Goal: Transaction & Acquisition: Purchase product/service

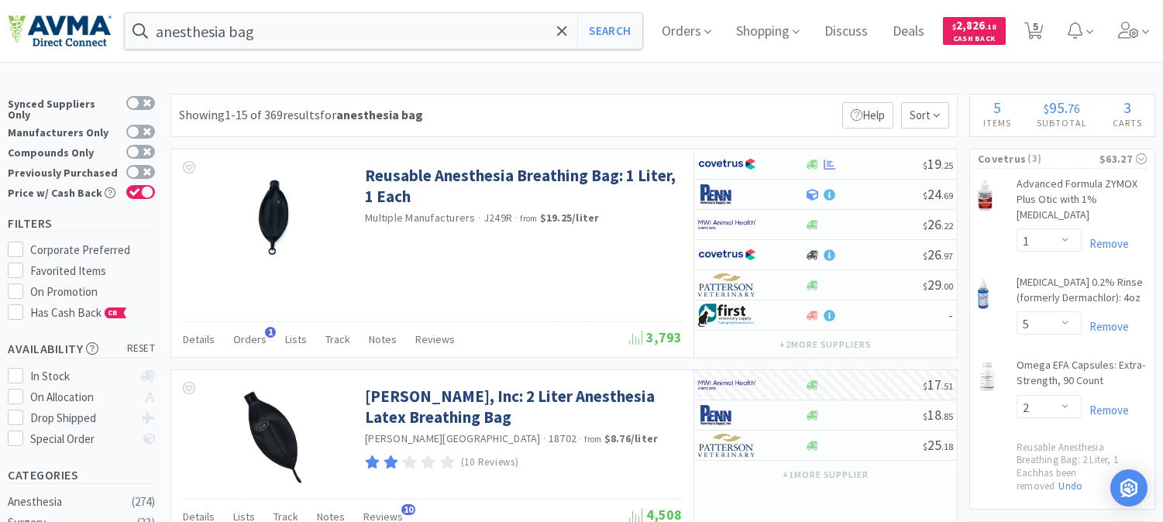
select select "1"
select select "5"
select select "2"
select select "1"
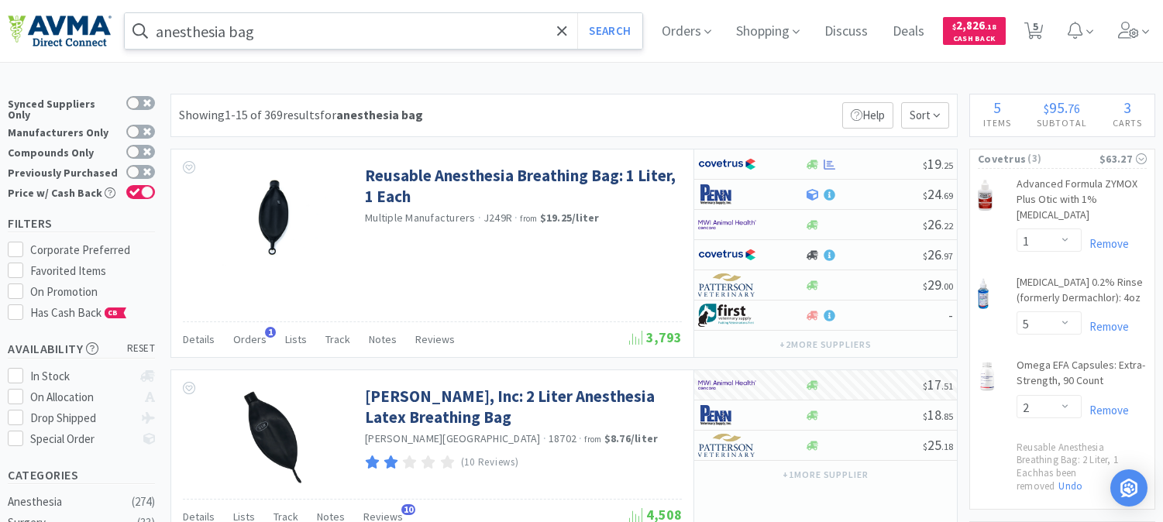
scroll to position [172, 0]
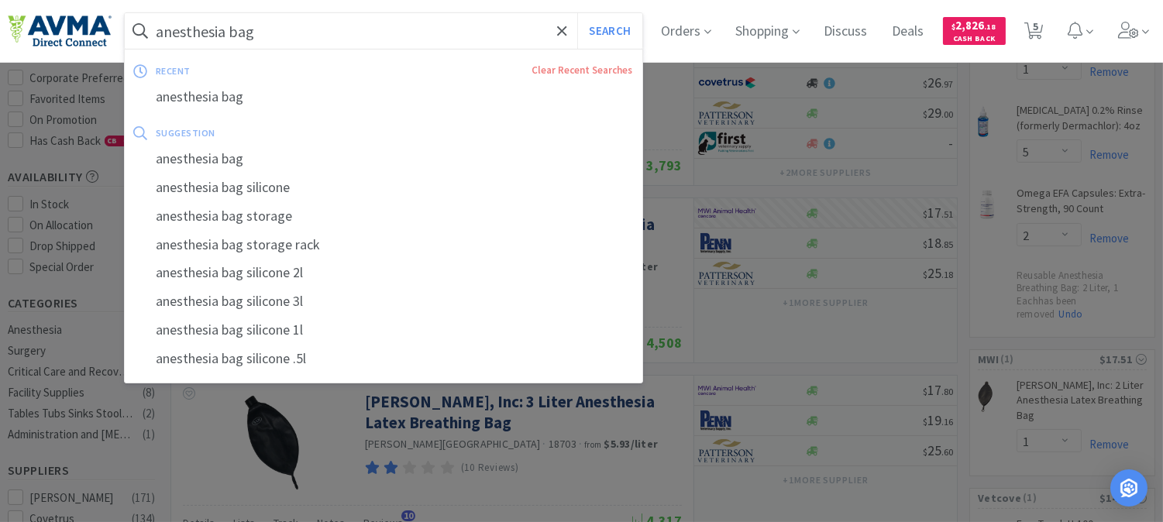
click at [326, 27] on input "anesthesia bag" at bounding box center [384, 31] width 518 height 36
paste input "078945808"
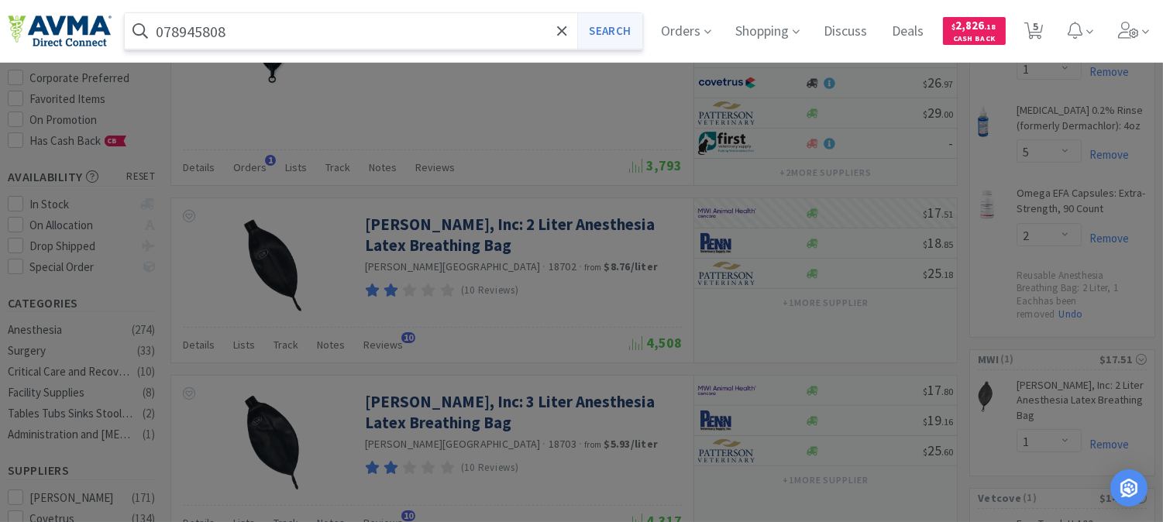
type input "078945808"
click at [603, 39] on button "Search" at bounding box center [609, 31] width 64 height 36
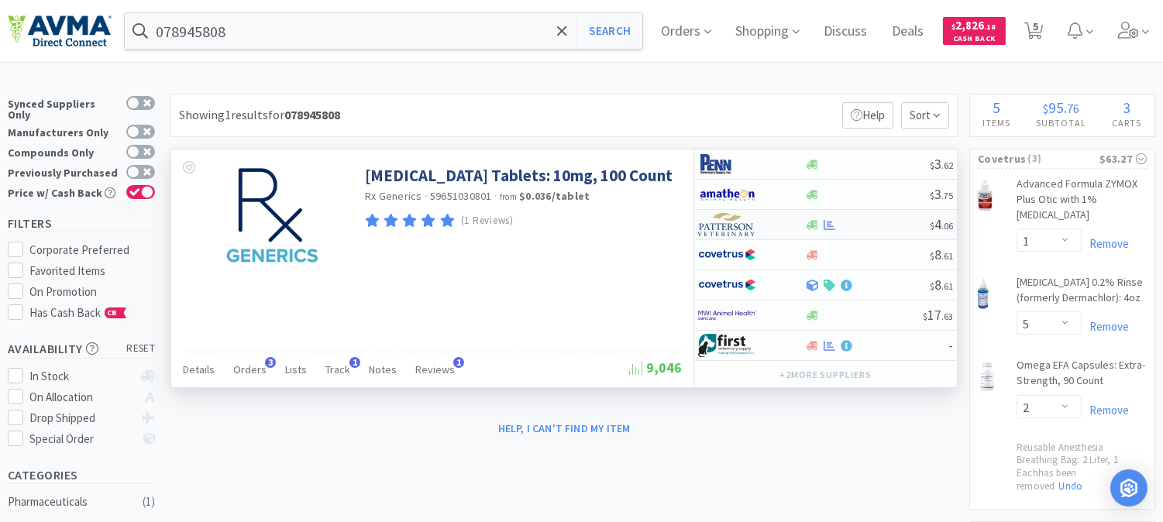
click at [721, 225] on img at bounding box center [727, 224] width 58 height 23
select select "1"
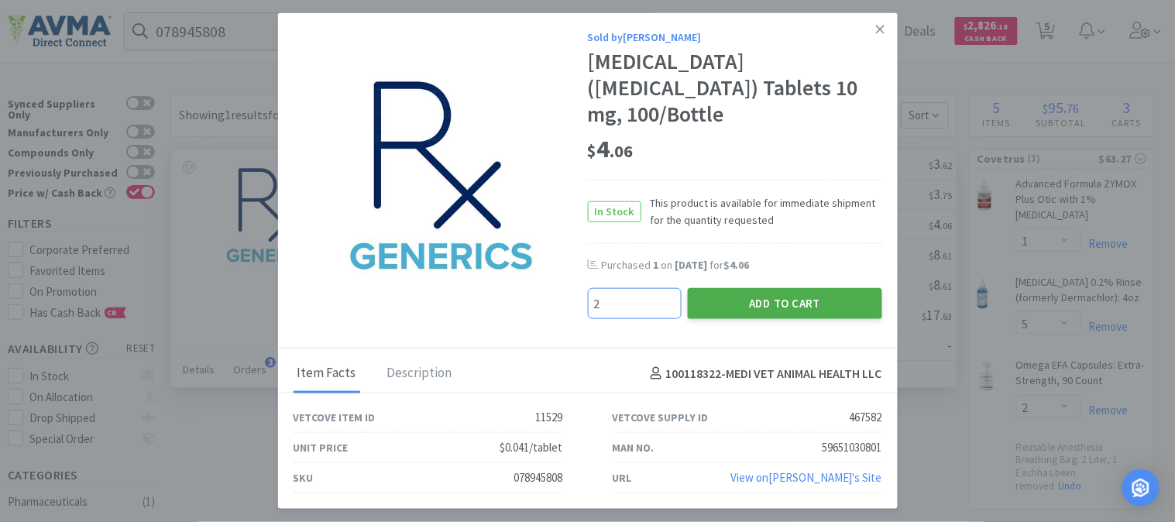
type input "2"
click at [801, 290] on button "Add to Cart" at bounding box center [785, 303] width 194 height 31
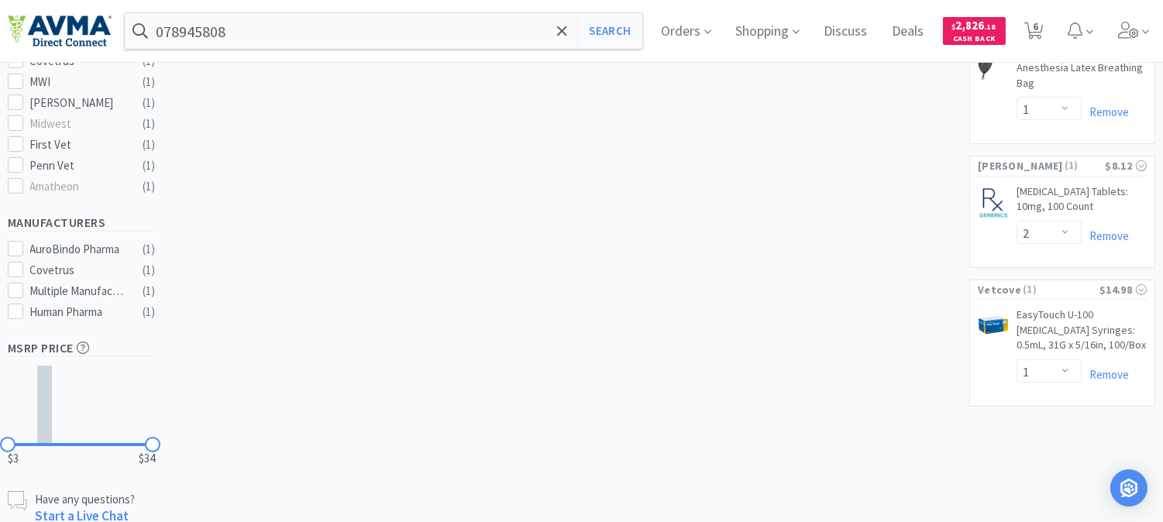
scroll to position [463, 0]
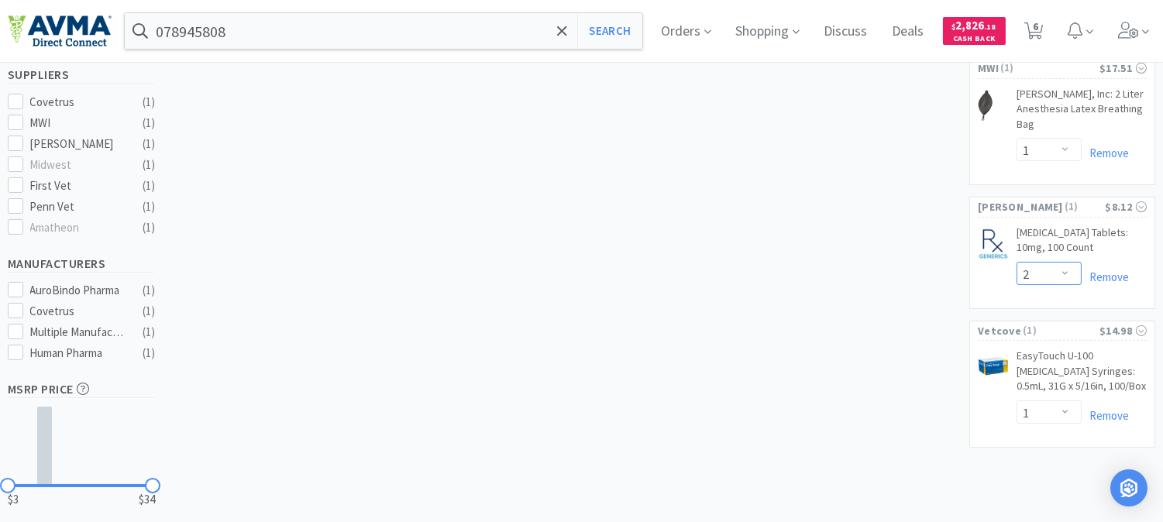
click at [1067, 275] on select "Enter Quantity 1 2 3 4 5 6 7 8 9 10 11 12 13 14 15 16 17 18 19 20 Enter Quantity" at bounding box center [1048, 273] width 65 height 23
click at [1016, 263] on select "Enter Quantity 1 2 3 4 5 6 7 8 9 10 11 12 13 14 15 16 17 18 19 20 Enter Quantity" at bounding box center [1048, 273] width 65 height 23
select select "1"
click at [243, 26] on input "078945808" at bounding box center [384, 31] width 518 height 36
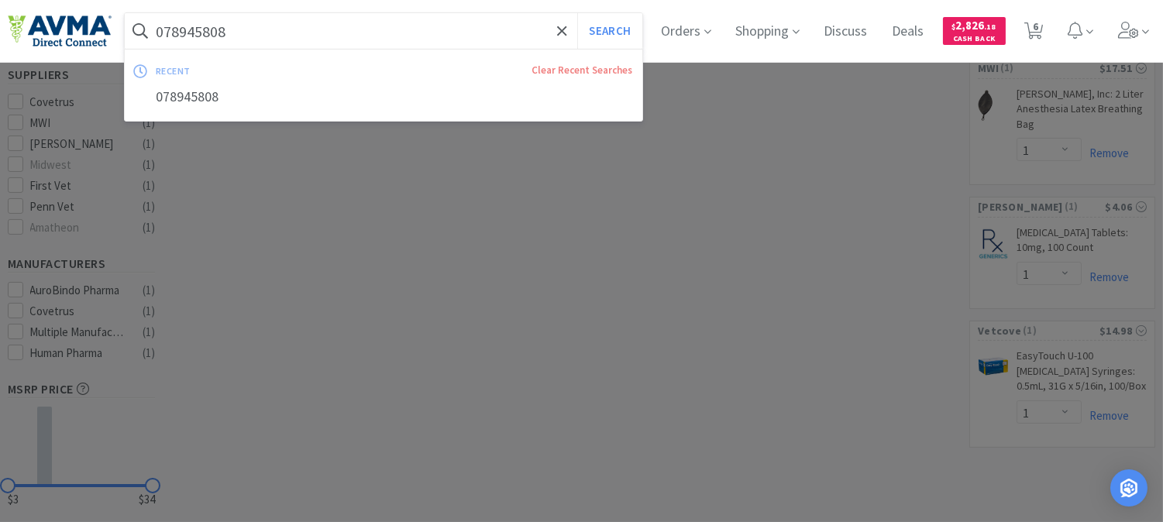
paste input "60785"
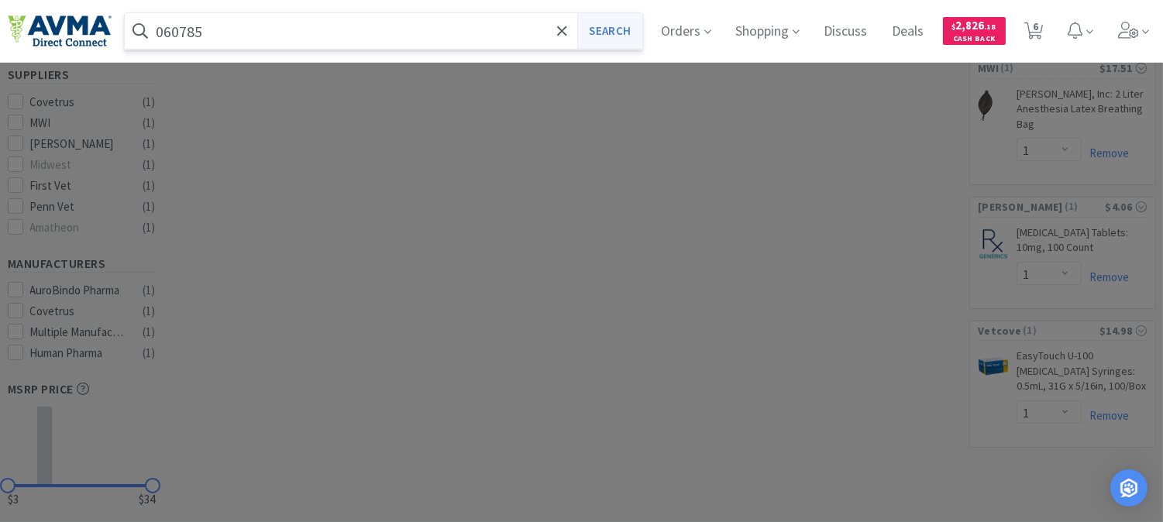
type input "060785"
click at [618, 24] on button "Search" at bounding box center [609, 31] width 64 height 36
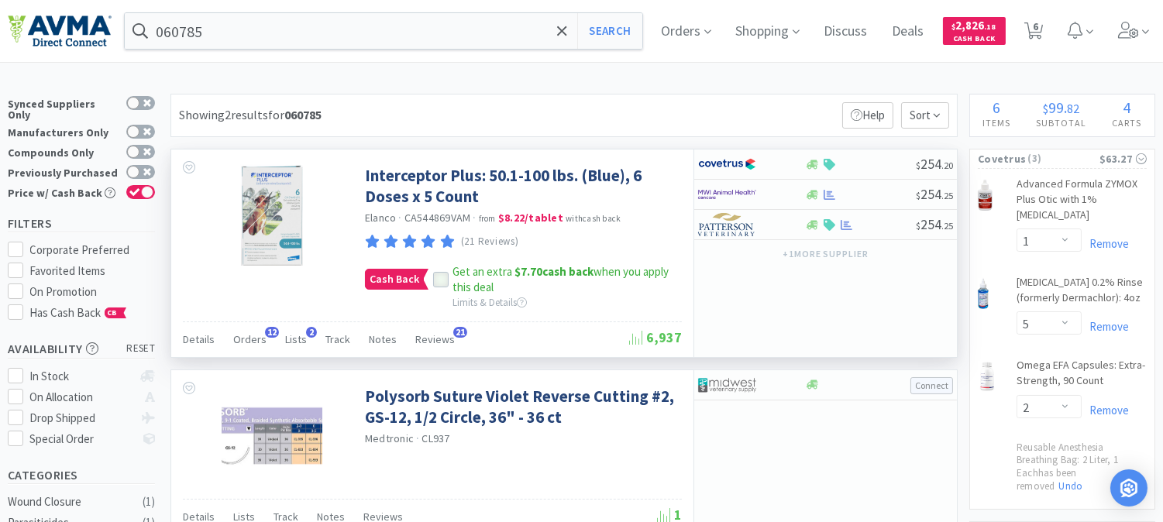
click at [435, 280] on icon at bounding box center [440, 279] width 11 height 11
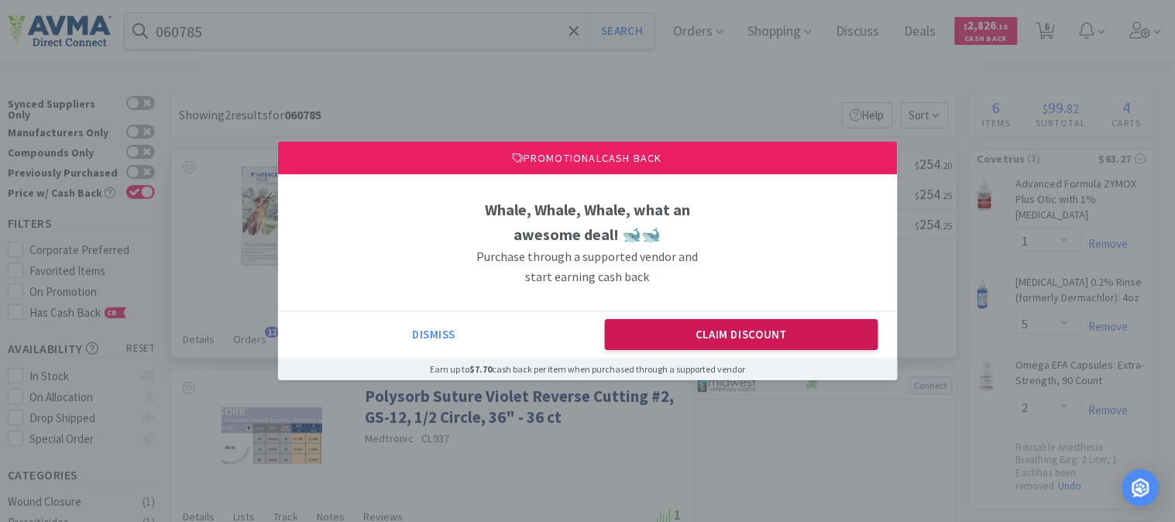
click at [690, 323] on button "Claim Discount" at bounding box center [741, 334] width 273 height 31
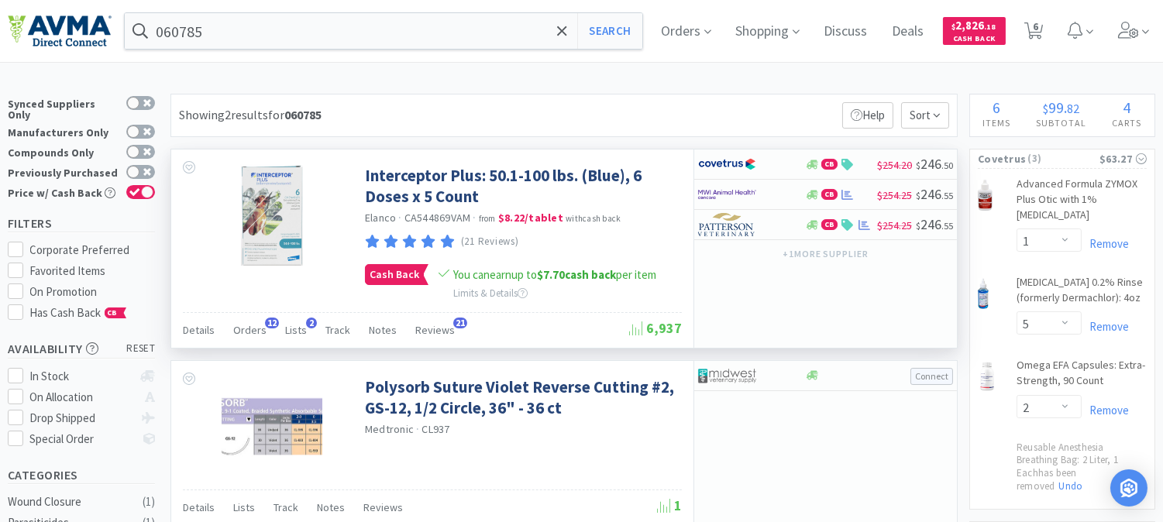
click at [713, 105] on div "Showing 2 results for 060785 Filters Help Sort" at bounding box center [563, 115] width 787 height 43
click at [728, 222] on img at bounding box center [727, 224] width 58 height 23
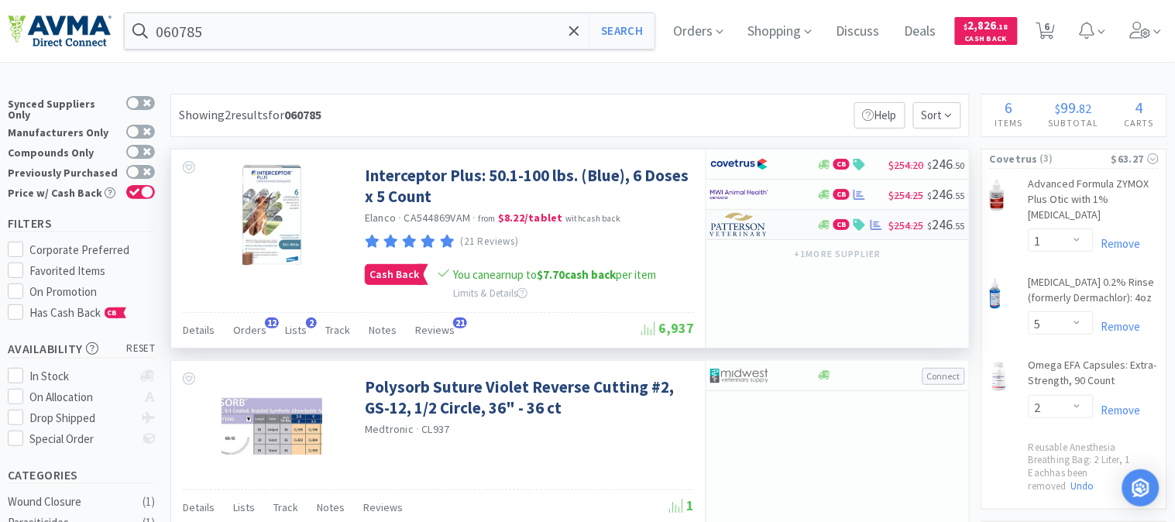
select select "1"
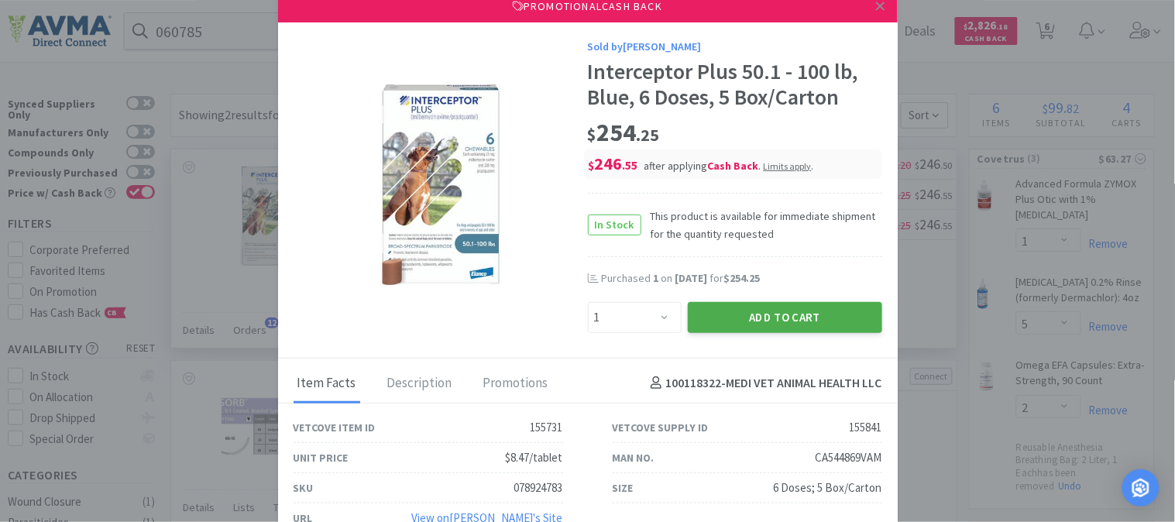
click at [759, 312] on button "Add to Cart" at bounding box center [785, 317] width 194 height 31
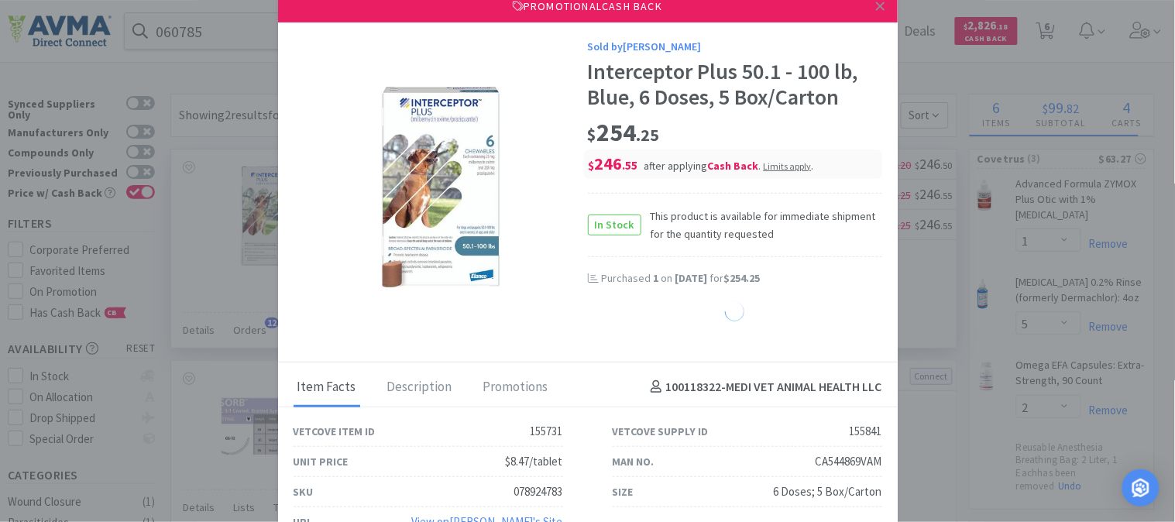
select select "1"
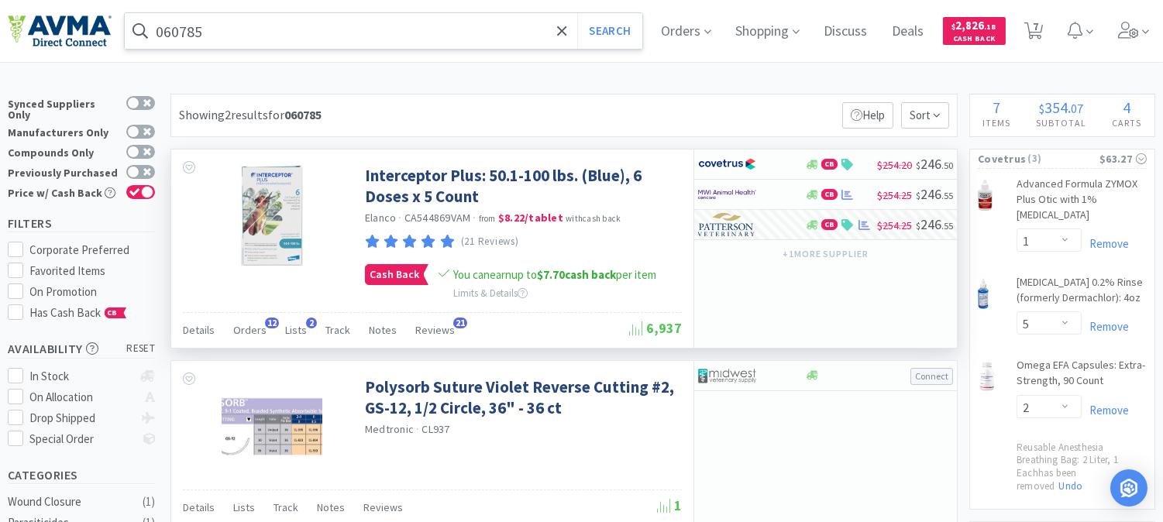
click at [256, 37] on input "060785" at bounding box center [384, 31] width 518 height 36
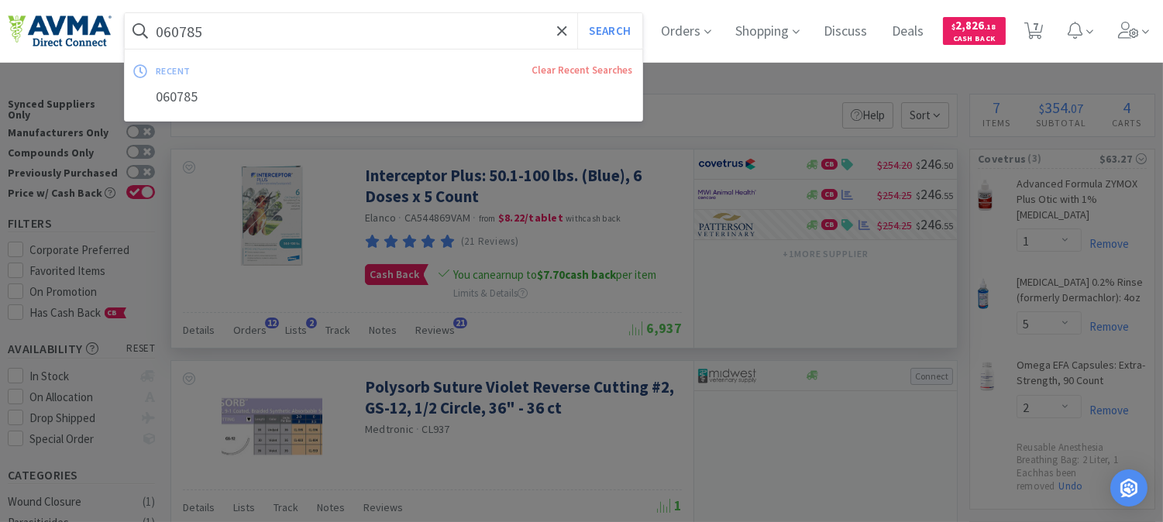
paste input "PVS91501"
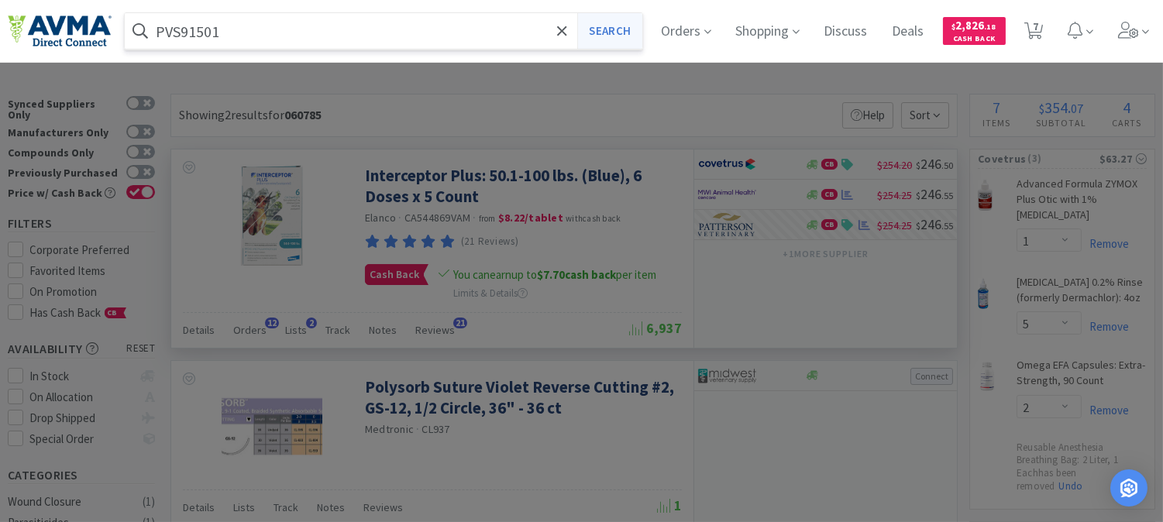
type input "PVS91501"
click at [616, 27] on button "Search" at bounding box center [609, 31] width 64 height 36
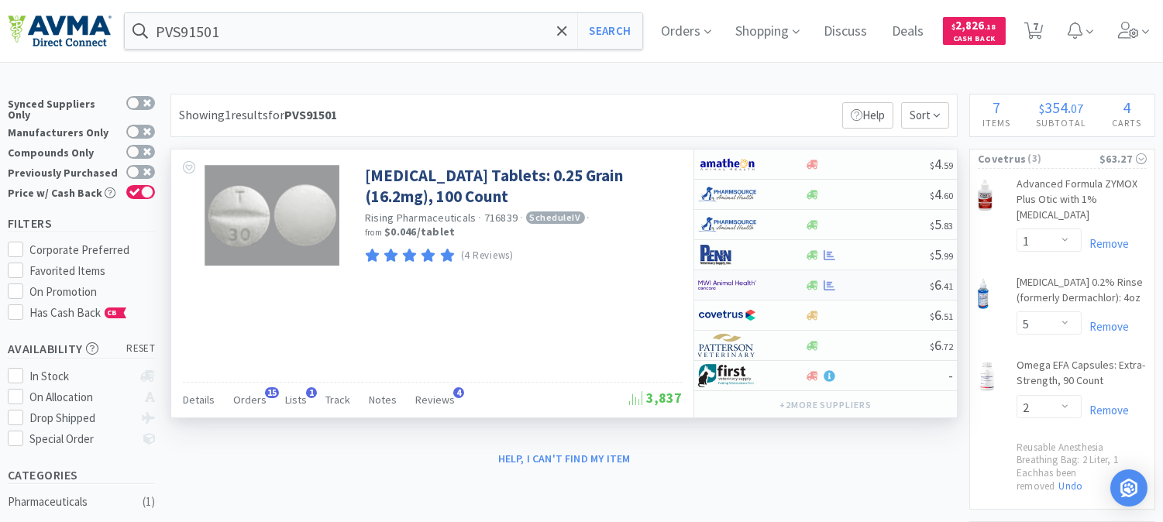
click at [725, 287] on img at bounding box center [727, 284] width 58 height 23
select select "1"
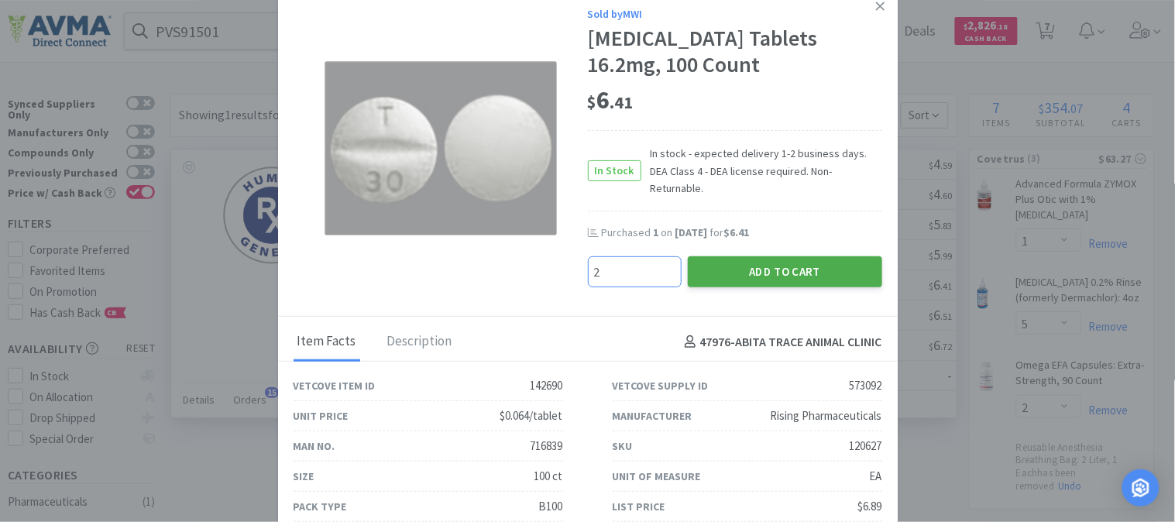
type input "2"
click at [742, 262] on button "Add to Cart" at bounding box center [785, 271] width 194 height 31
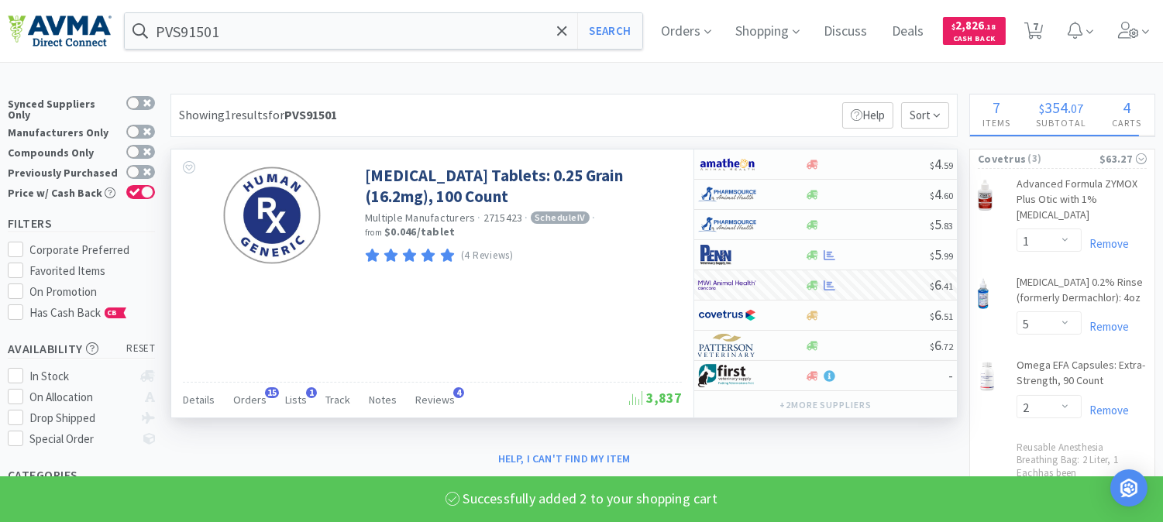
select select "2"
